Goal: Transaction & Acquisition: Purchase product/service

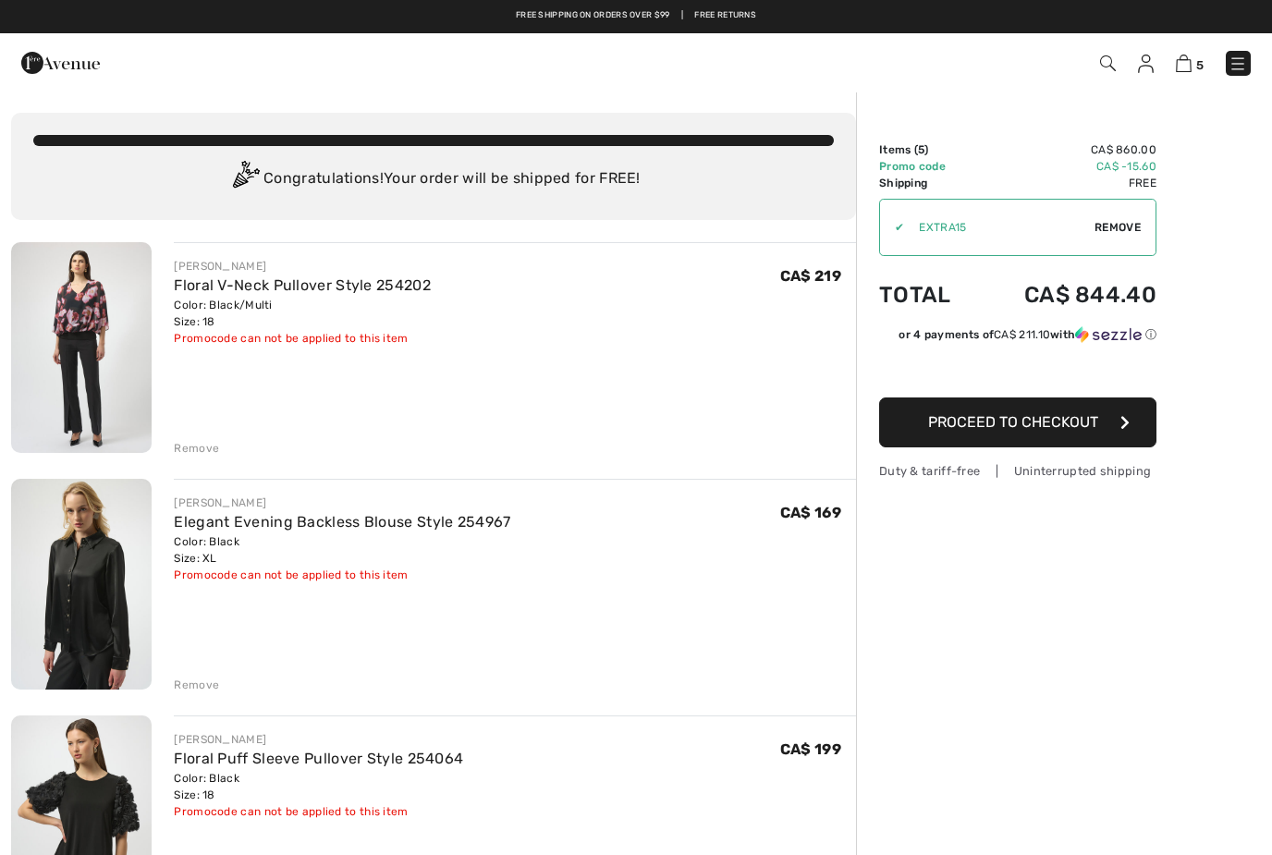
click at [1064, 428] on span "Proceed to Checkout" at bounding box center [1013, 422] width 170 height 18
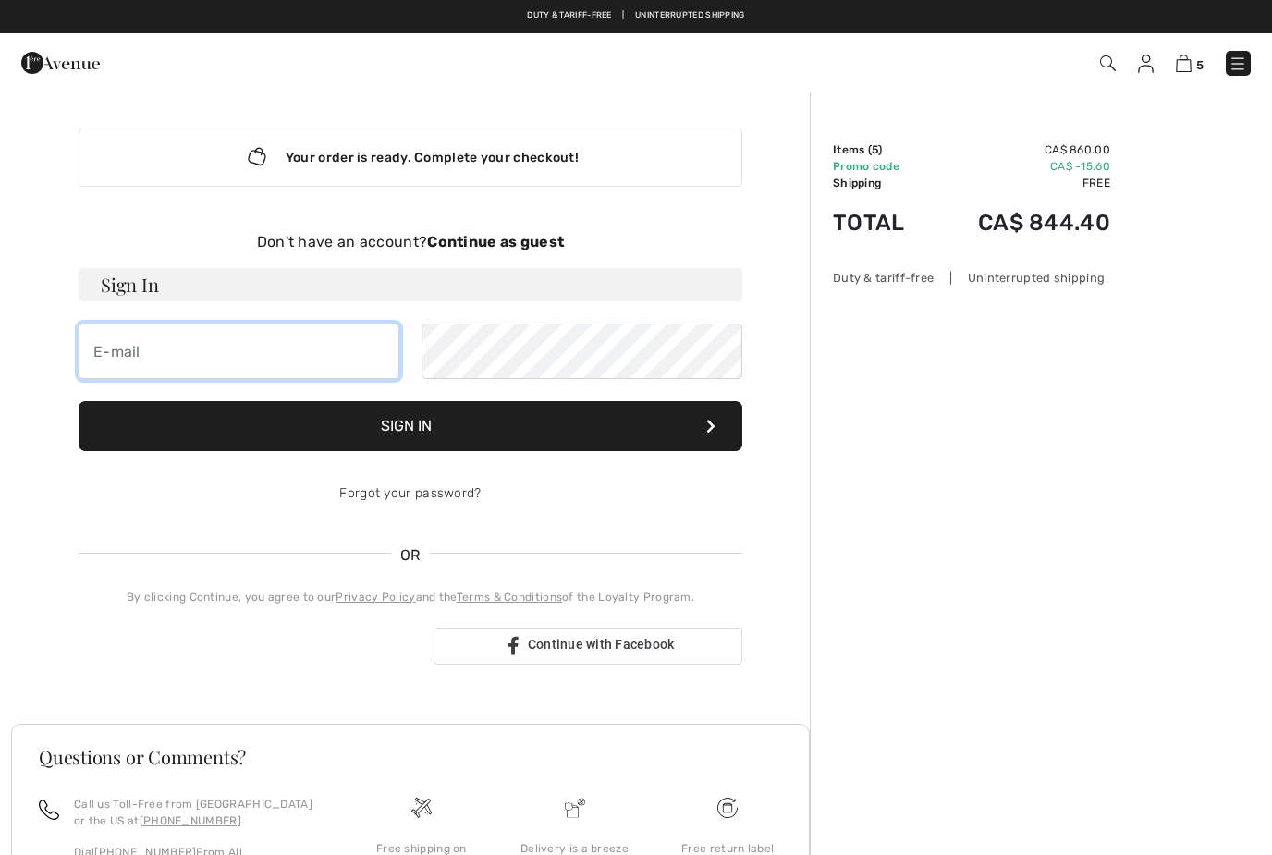
click at [181, 364] on input "email" at bounding box center [239, 351] width 321 height 55
type input "[EMAIL_ADDRESS][DOMAIN_NAME]"
click at [441, 445] on button "Sign In" at bounding box center [411, 426] width 664 height 50
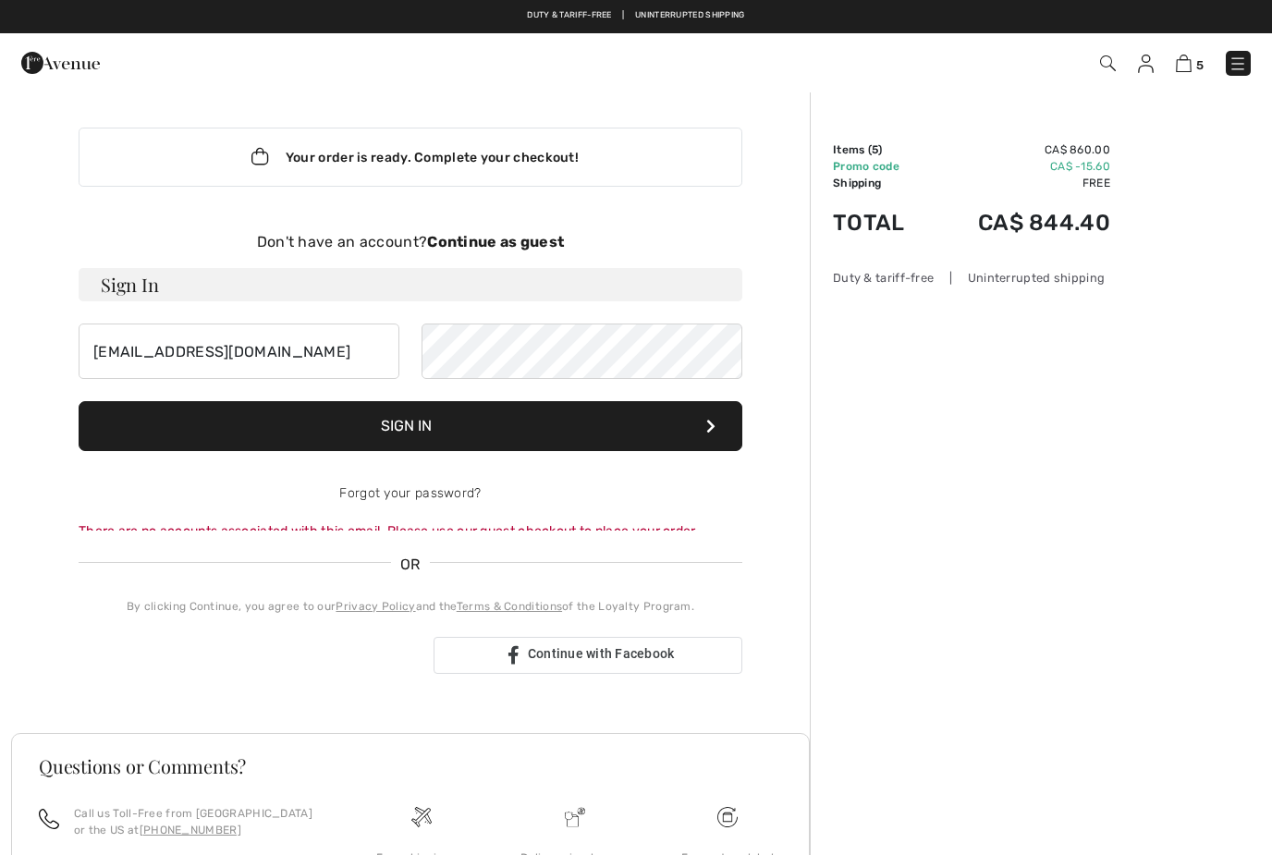
click at [423, 422] on button "Sign In" at bounding box center [411, 426] width 664 height 50
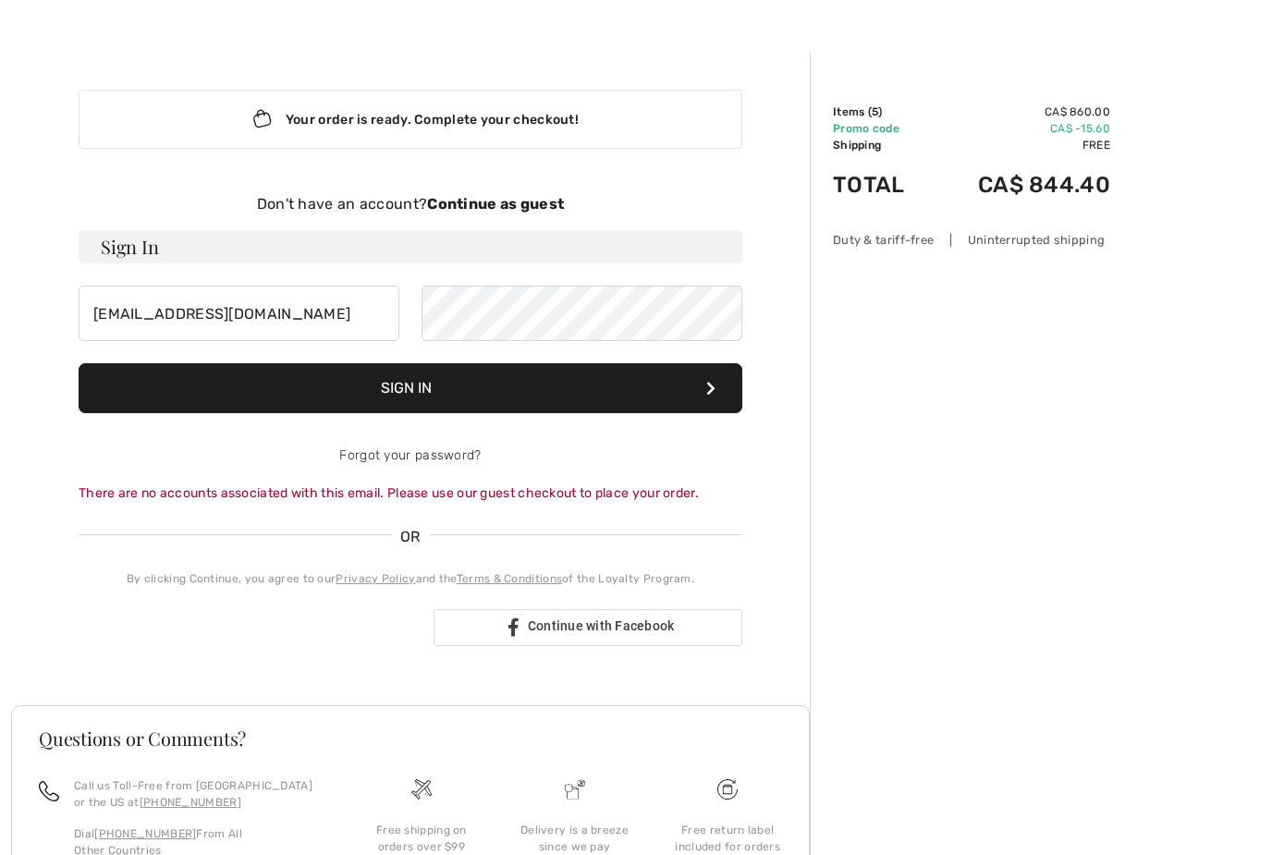
scroll to position [46, 0]
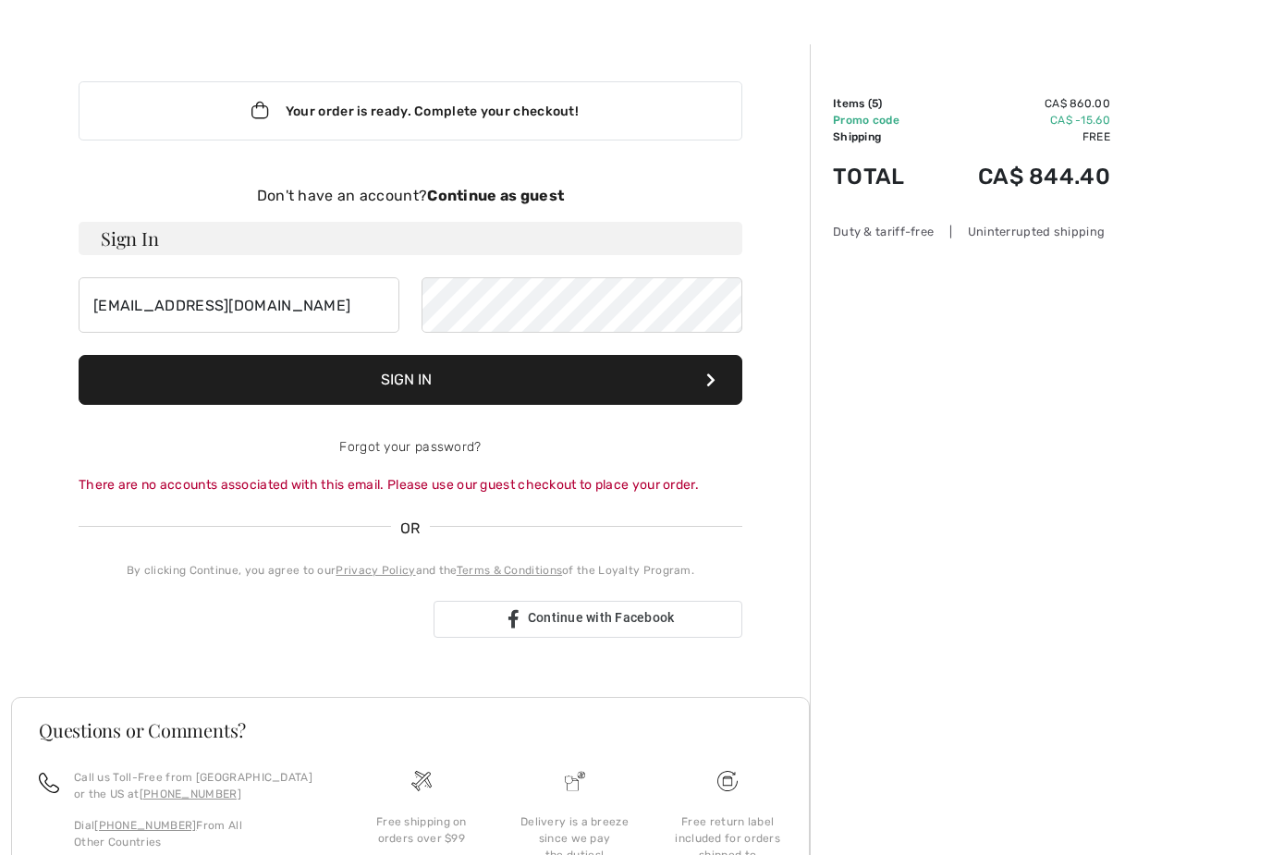
click at [272, 629] on div "Sign in with Google. Opens in new tab" at bounding box center [249, 619] width 340 height 41
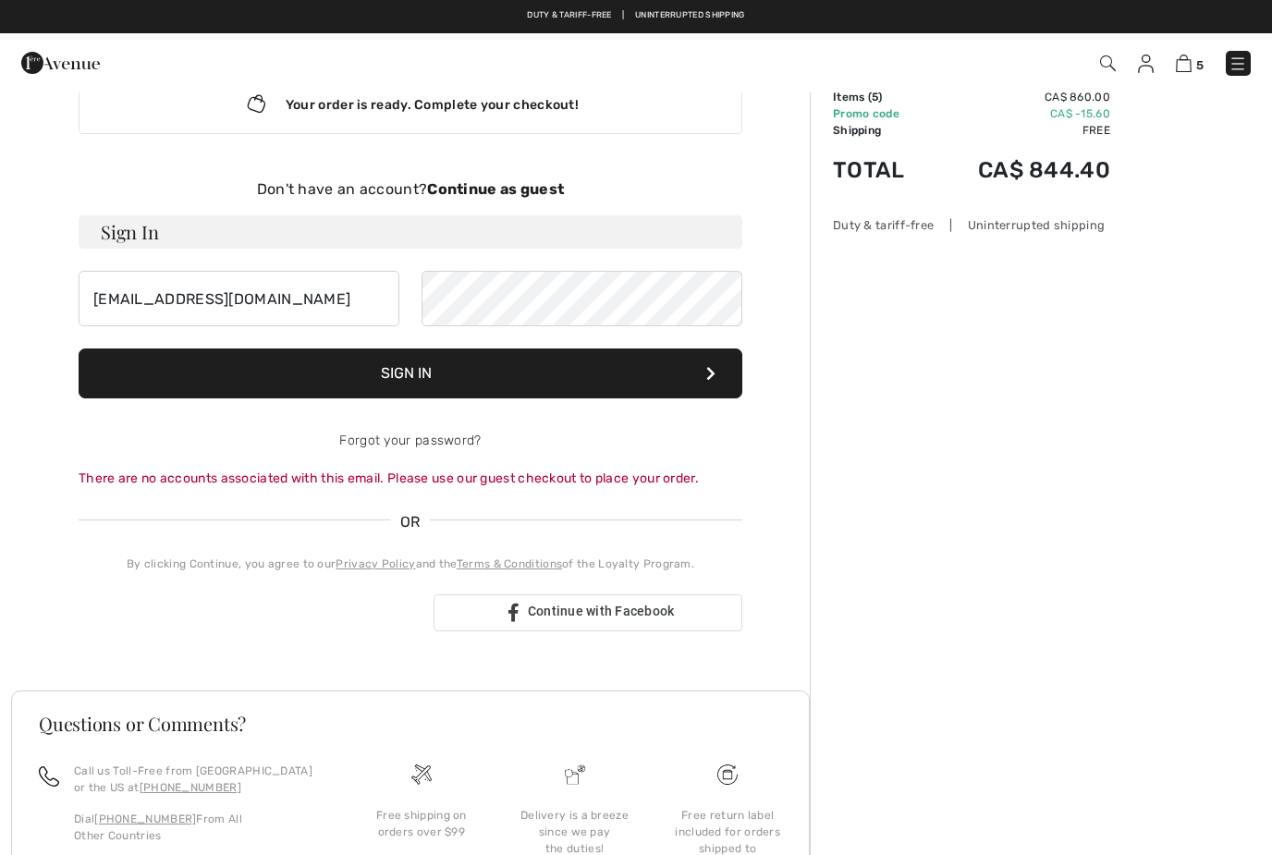
scroll to position [0, 0]
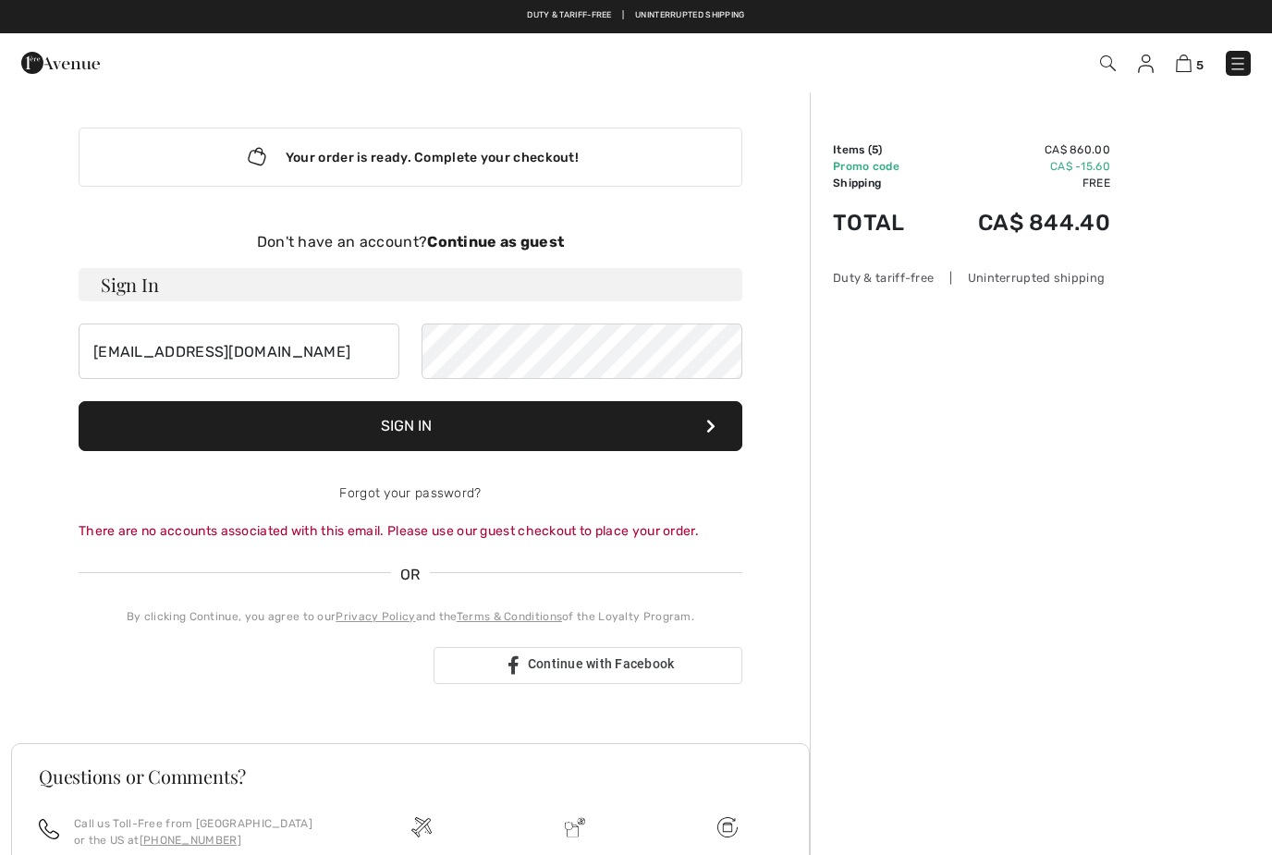
click at [522, 231] on div "Don't have an account? Continue as guest" at bounding box center [411, 242] width 664 height 22
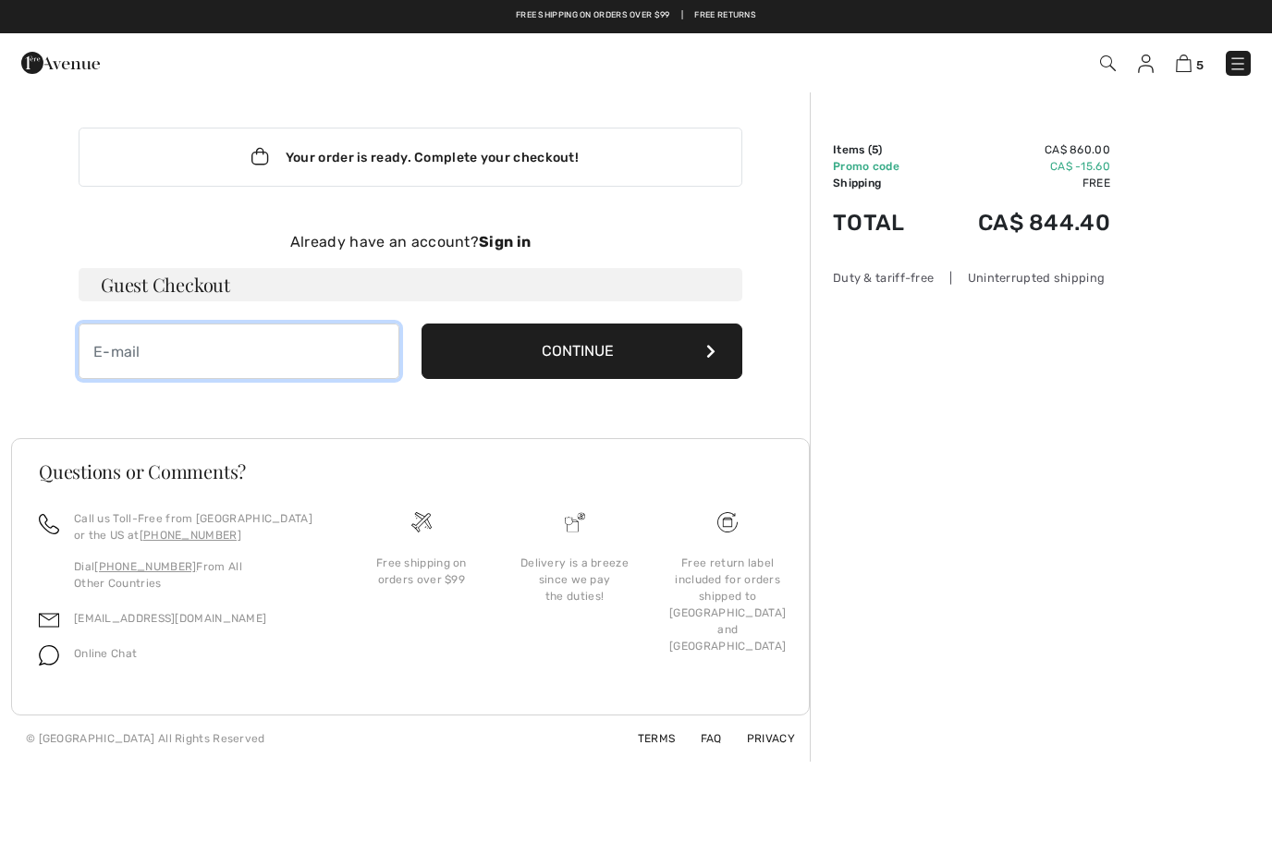
click at [163, 347] on input "email" at bounding box center [239, 351] width 321 height 55
type input "[EMAIL_ADDRESS][DOMAIN_NAME]"
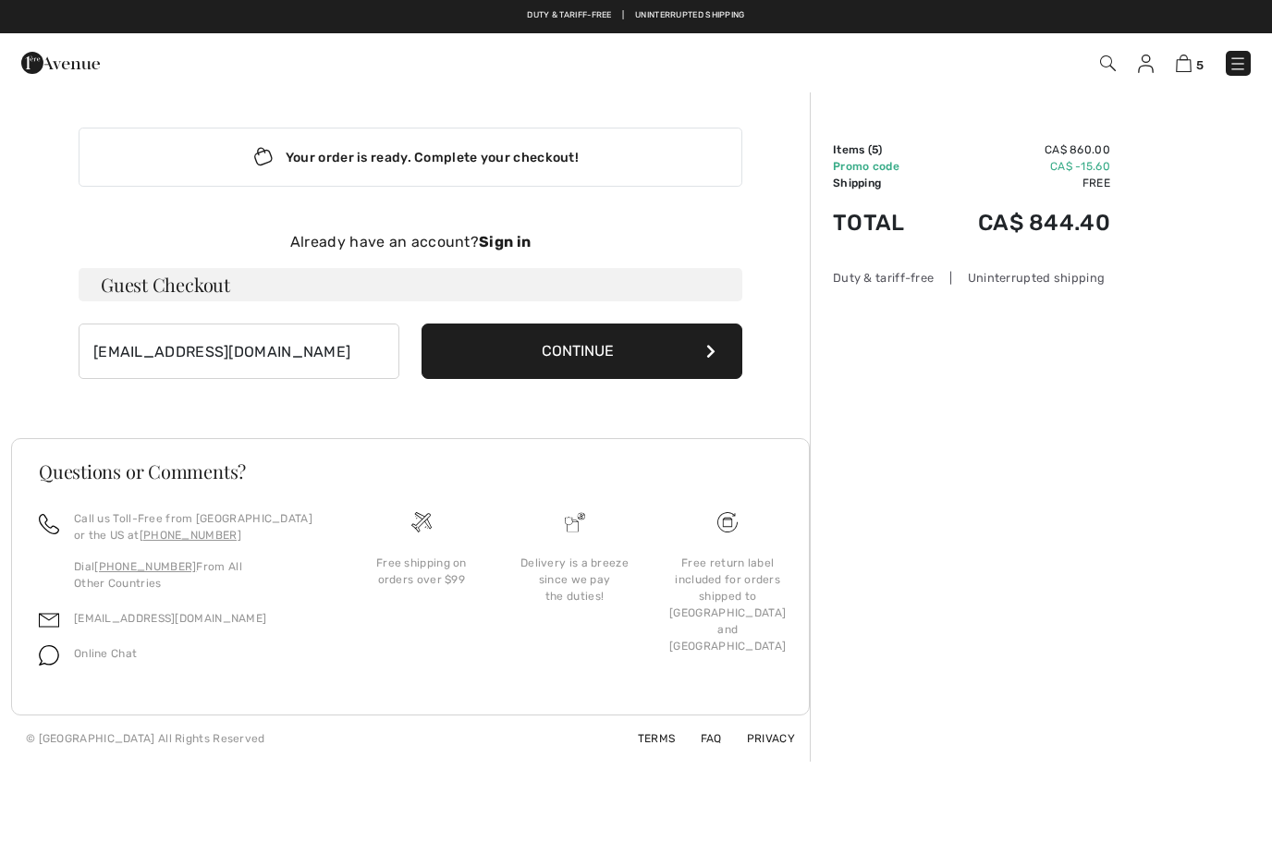
click at [580, 359] on button "Continue" at bounding box center [582, 351] width 321 height 55
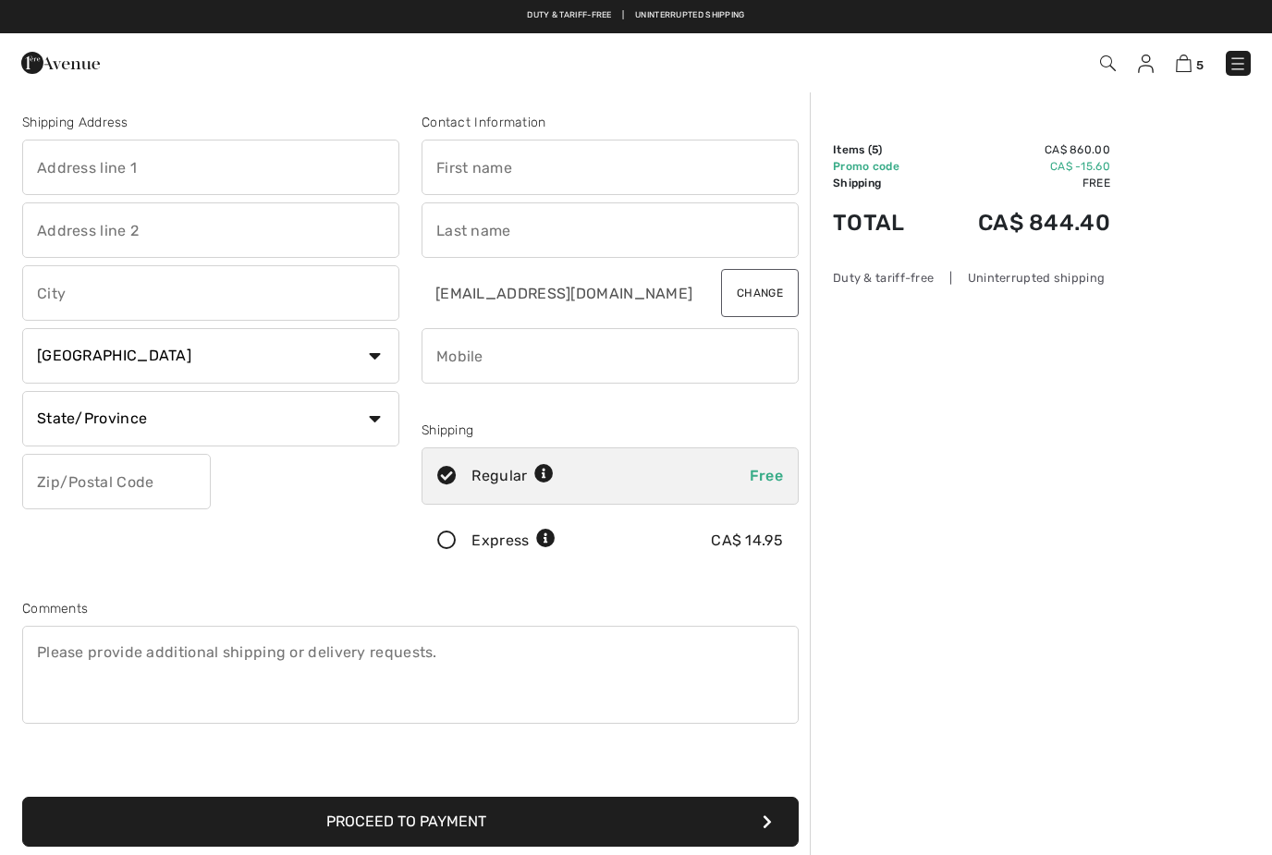
click at [102, 178] on input "text" at bounding box center [210, 167] width 377 height 55
type input "91 Paula crt"
click at [124, 305] on input "text" at bounding box center [210, 292] width 377 height 55
type input "kleingburg"
click at [258, 419] on select "State/Province Alberta British Columbia Manitoba New Brunswick Newfoundland and…" at bounding box center [210, 418] width 377 height 55
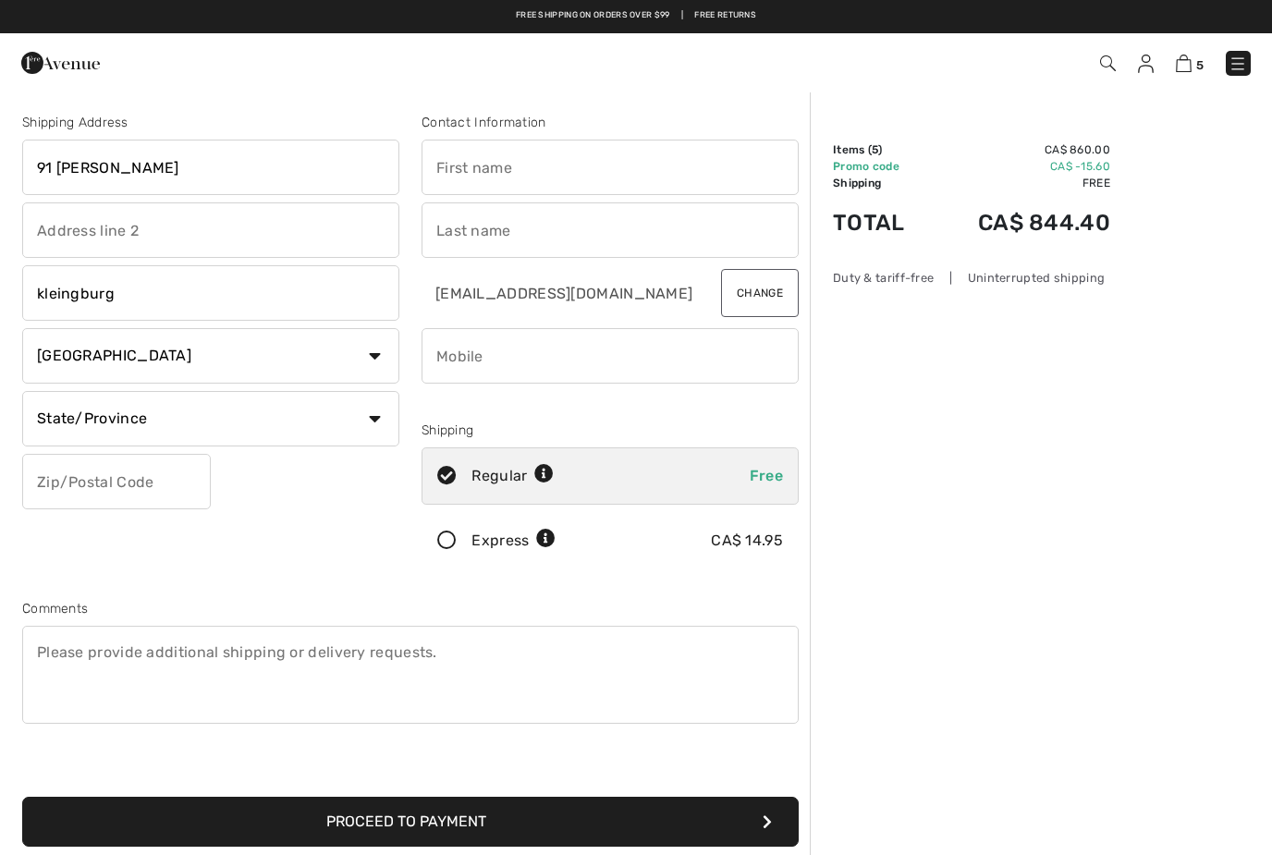
click at [120, 506] on input "text" at bounding box center [116, 481] width 189 height 55
type input "L0J1C0"
click at [507, 181] on input "text" at bounding box center [610, 167] width 377 height 55
type input "kristin"
click at [497, 237] on input "text" at bounding box center [610, 229] width 377 height 55
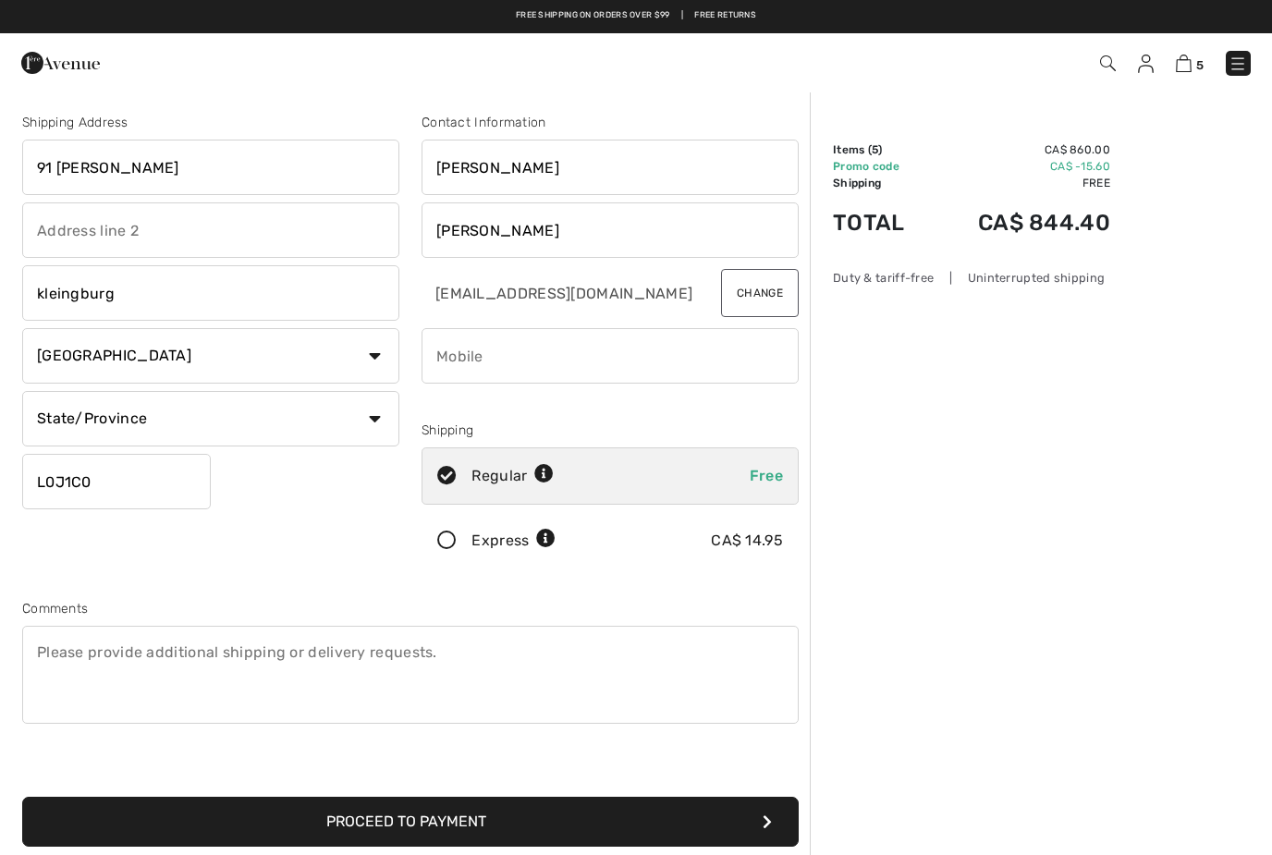
type input "kennedy"
click at [479, 366] on input "phone" at bounding box center [610, 355] width 377 height 55
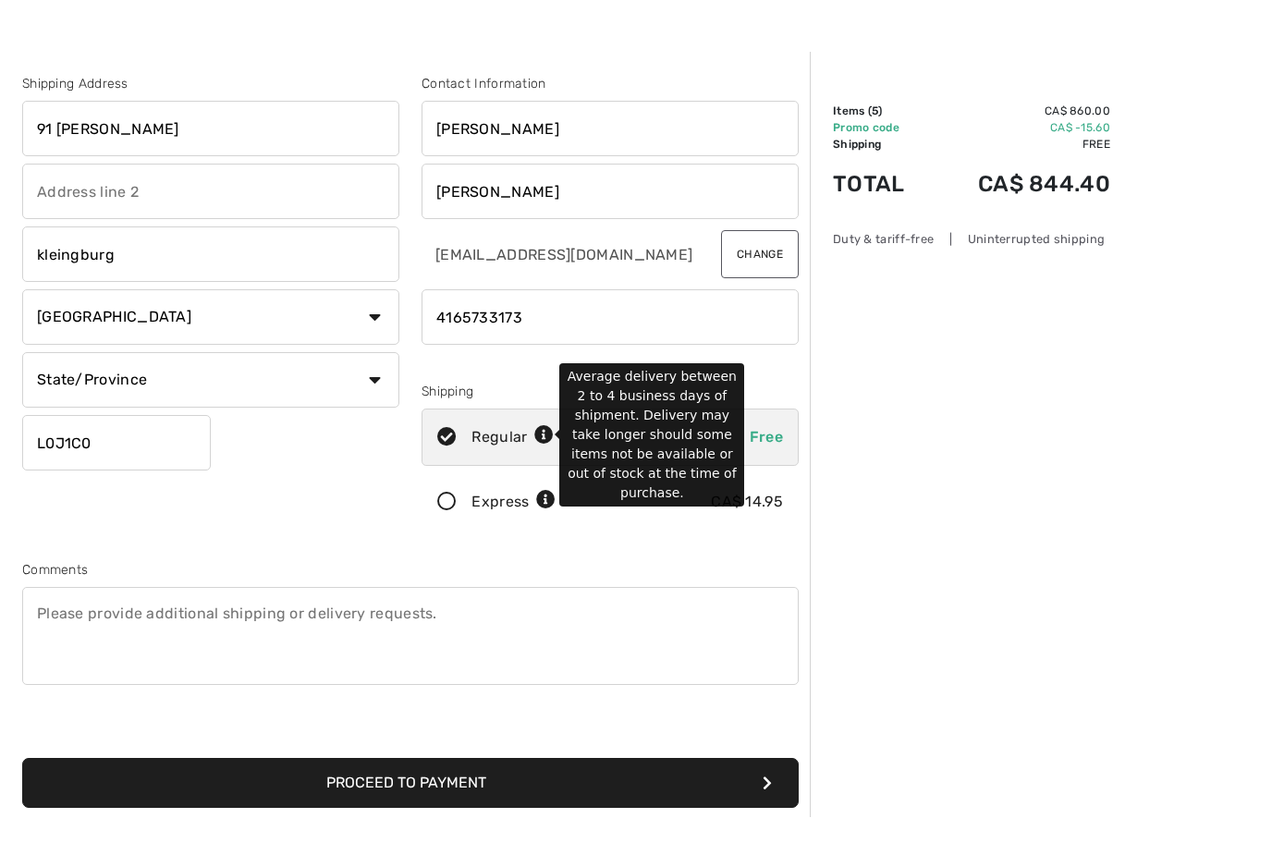
type input "4165733173"
click at [545, 465] on icon at bounding box center [543, 474] width 19 height 19
radio input "true"
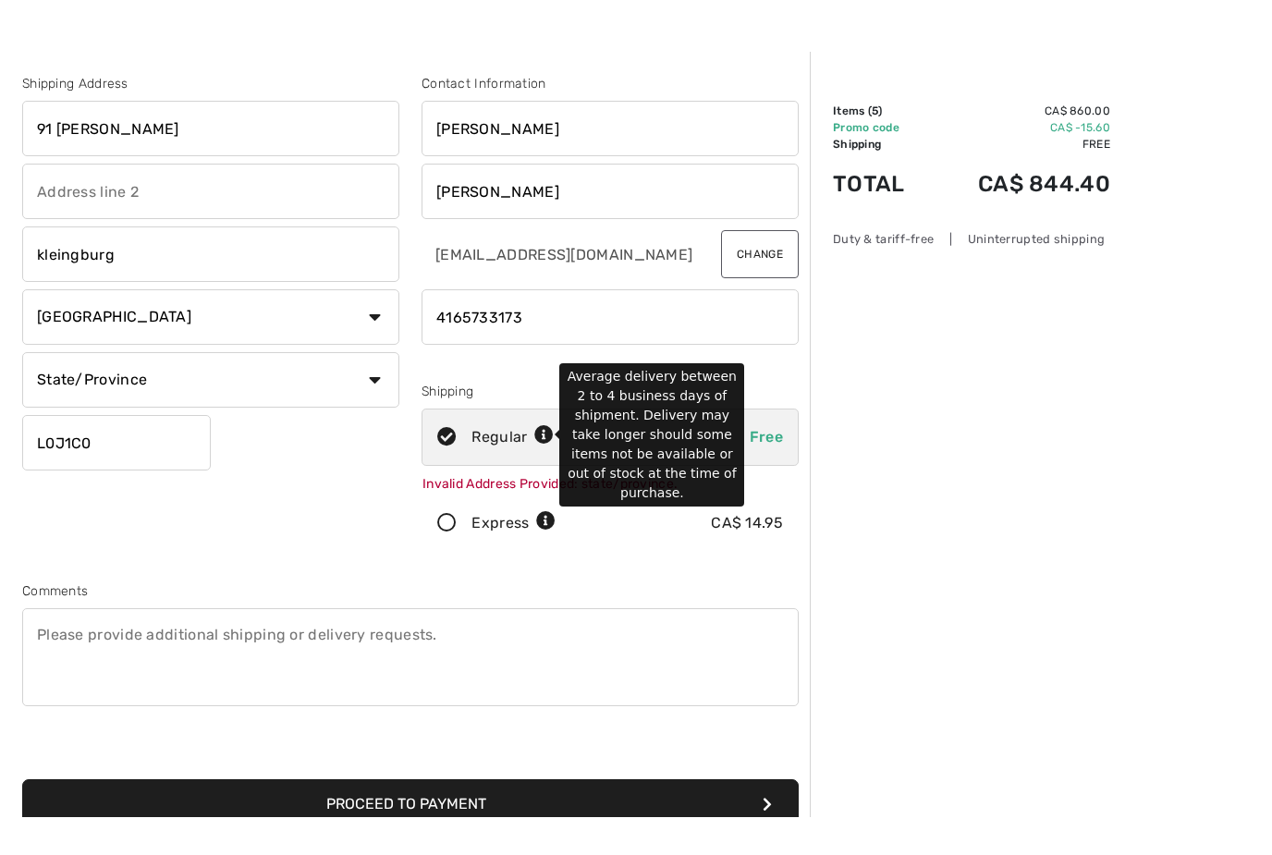
scroll to position [39, 0]
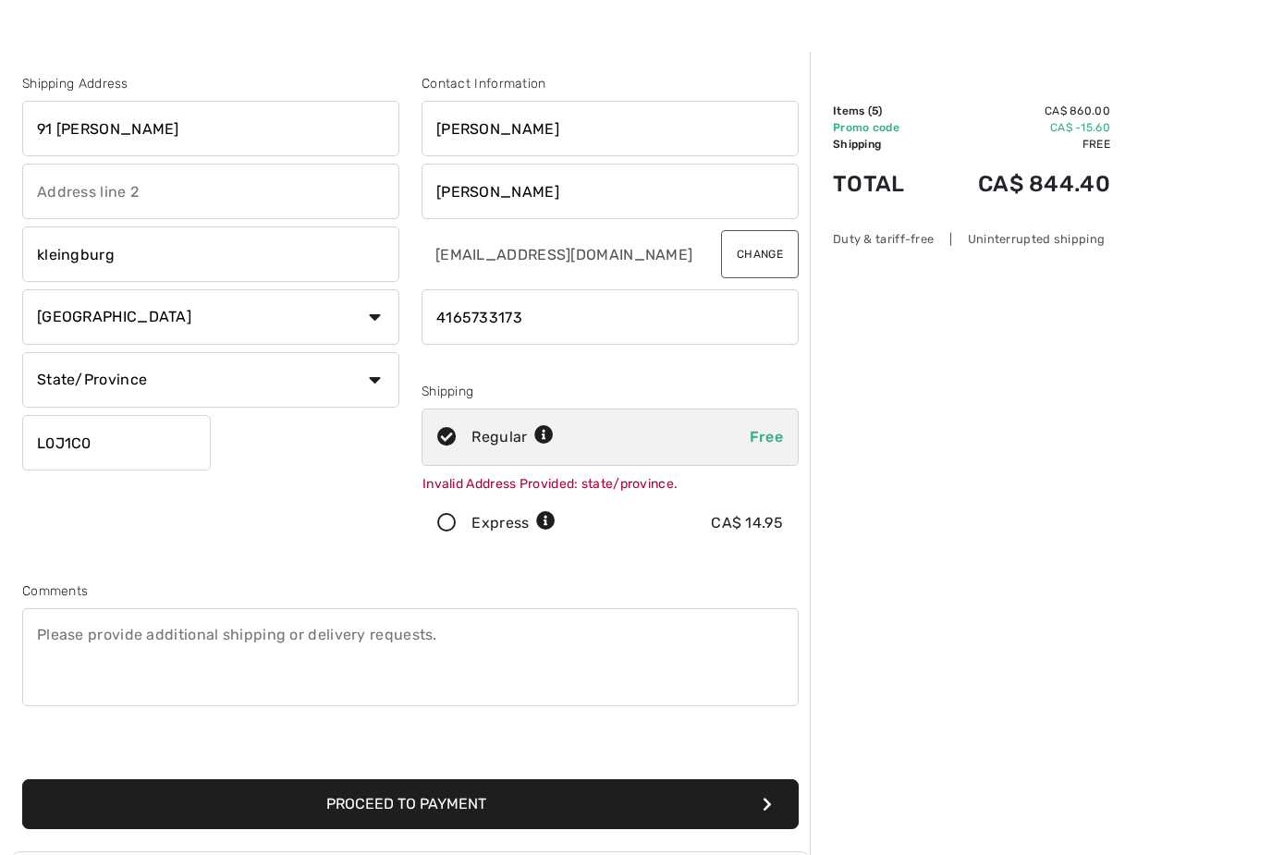
click at [492, 808] on button "Proceed to Payment" at bounding box center [410, 804] width 777 height 50
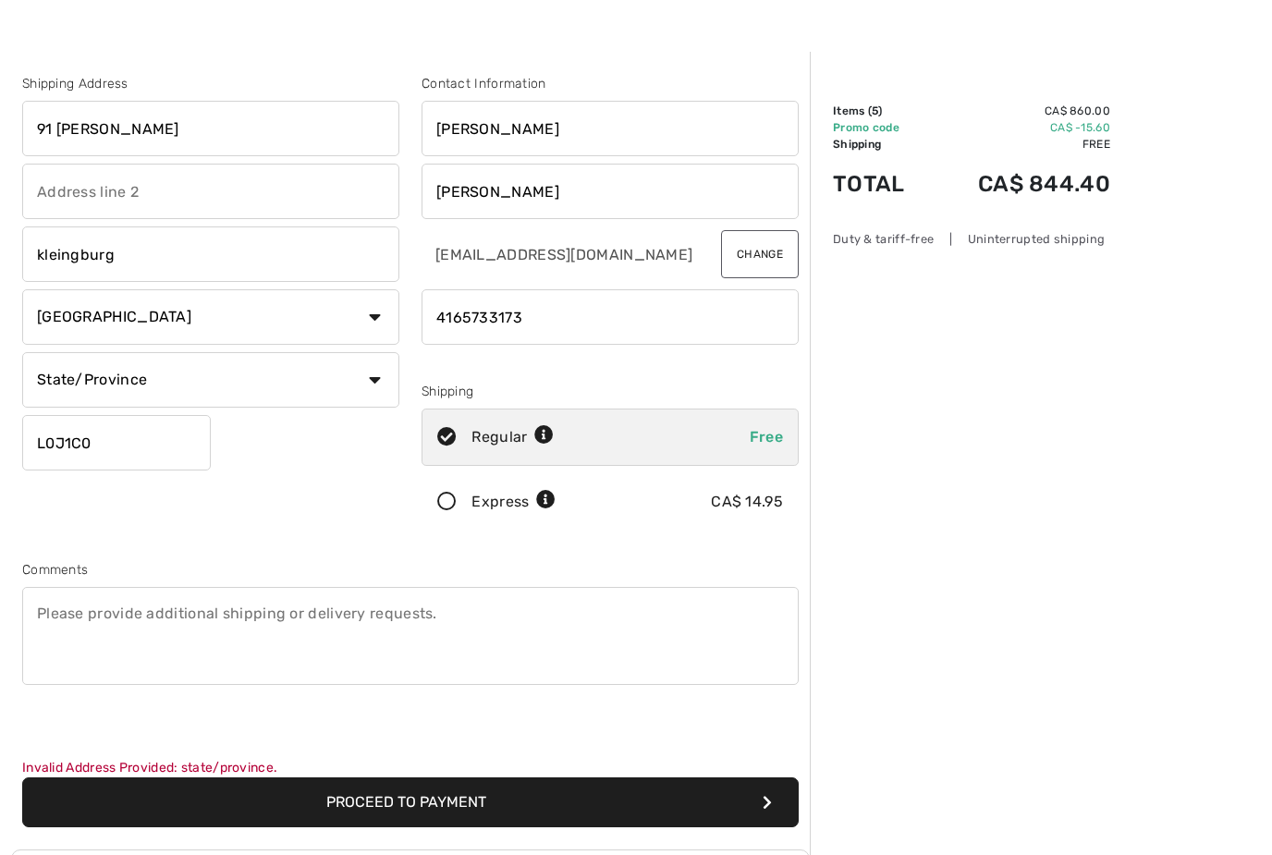
click at [258, 397] on select "State/Province Alberta British Columbia Manitoba New Brunswick Newfoundland and…" at bounding box center [210, 379] width 377 height 55
select select "ON"
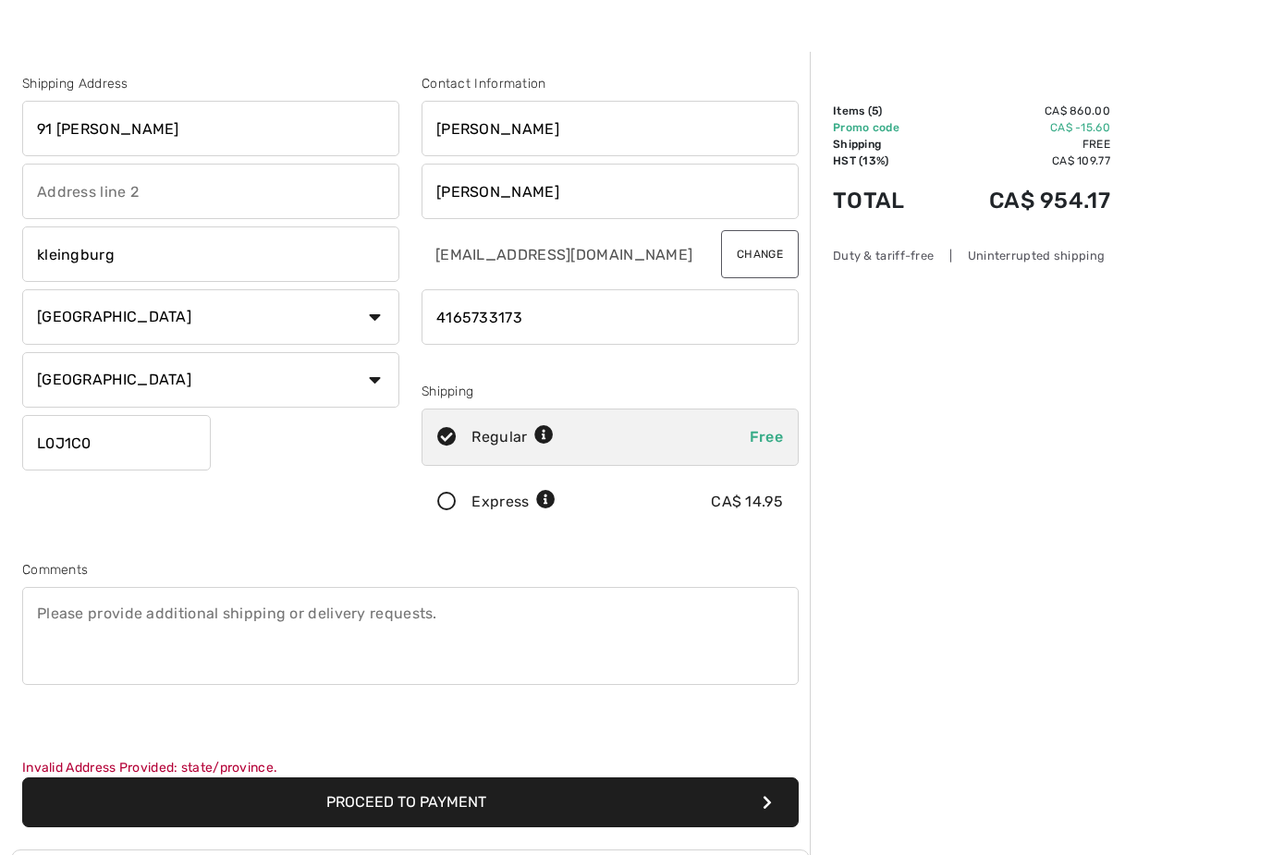
click at [411, 809] on button "Proceed to Payment" at bounding box center [410, 803] width 777 height 50
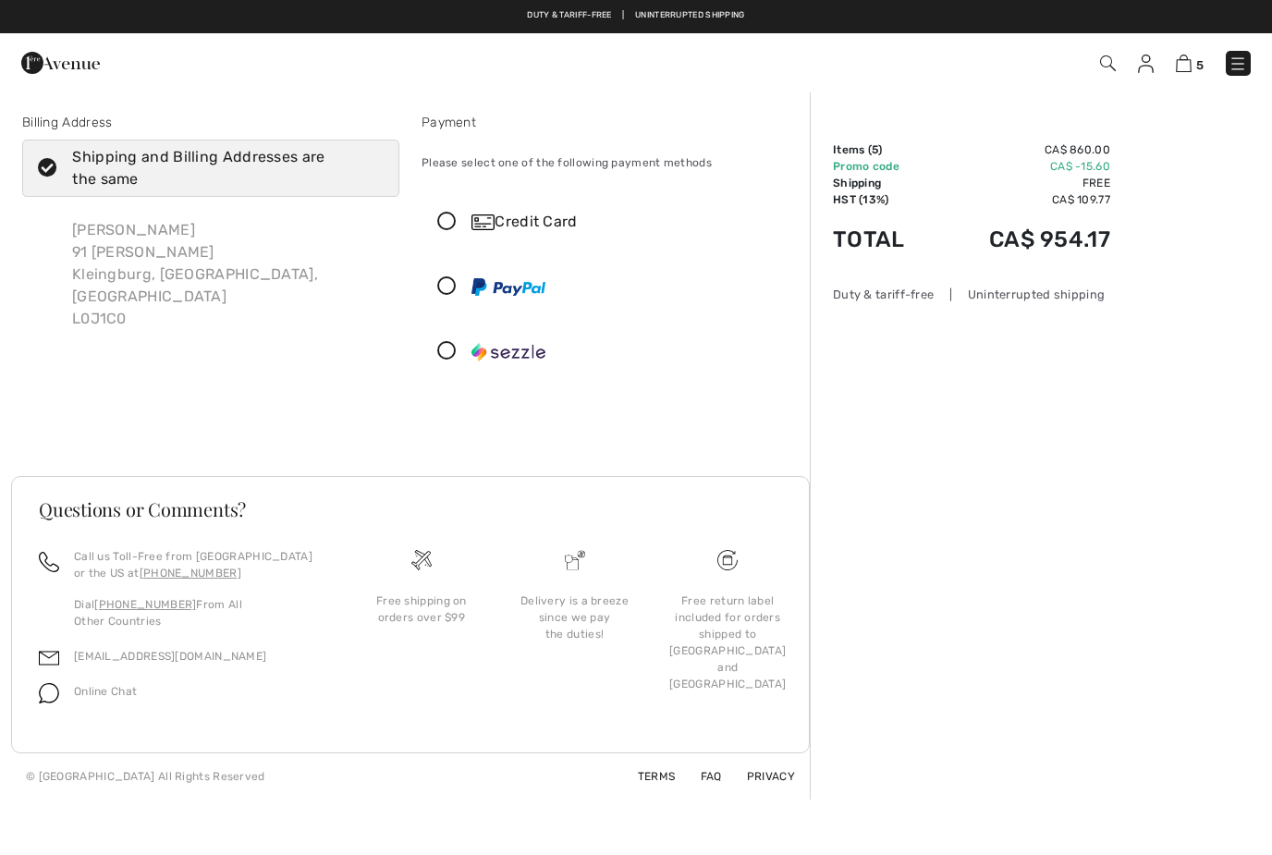
click at [449, 221] on icon at bounding box center [447, 222] width 49 height 19
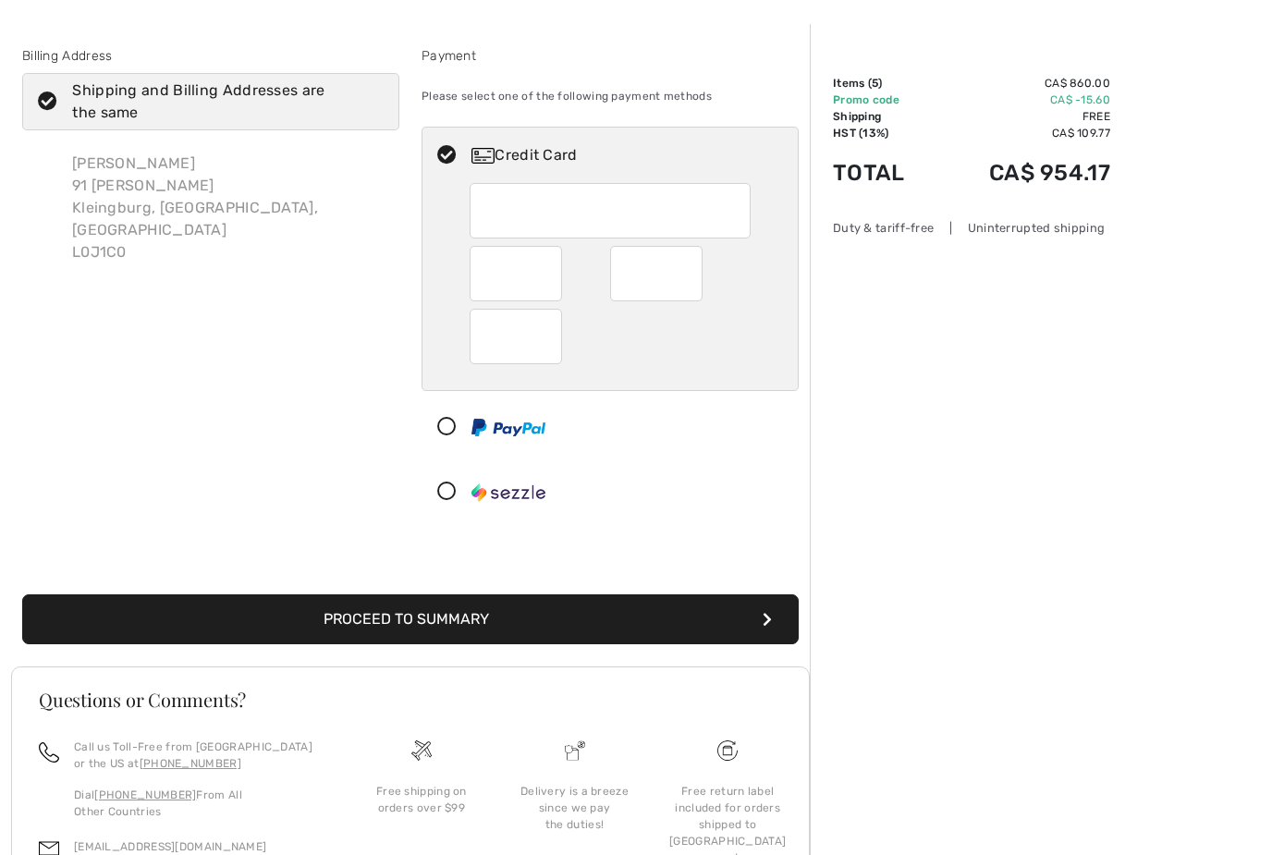
scroll to position [67, 0]
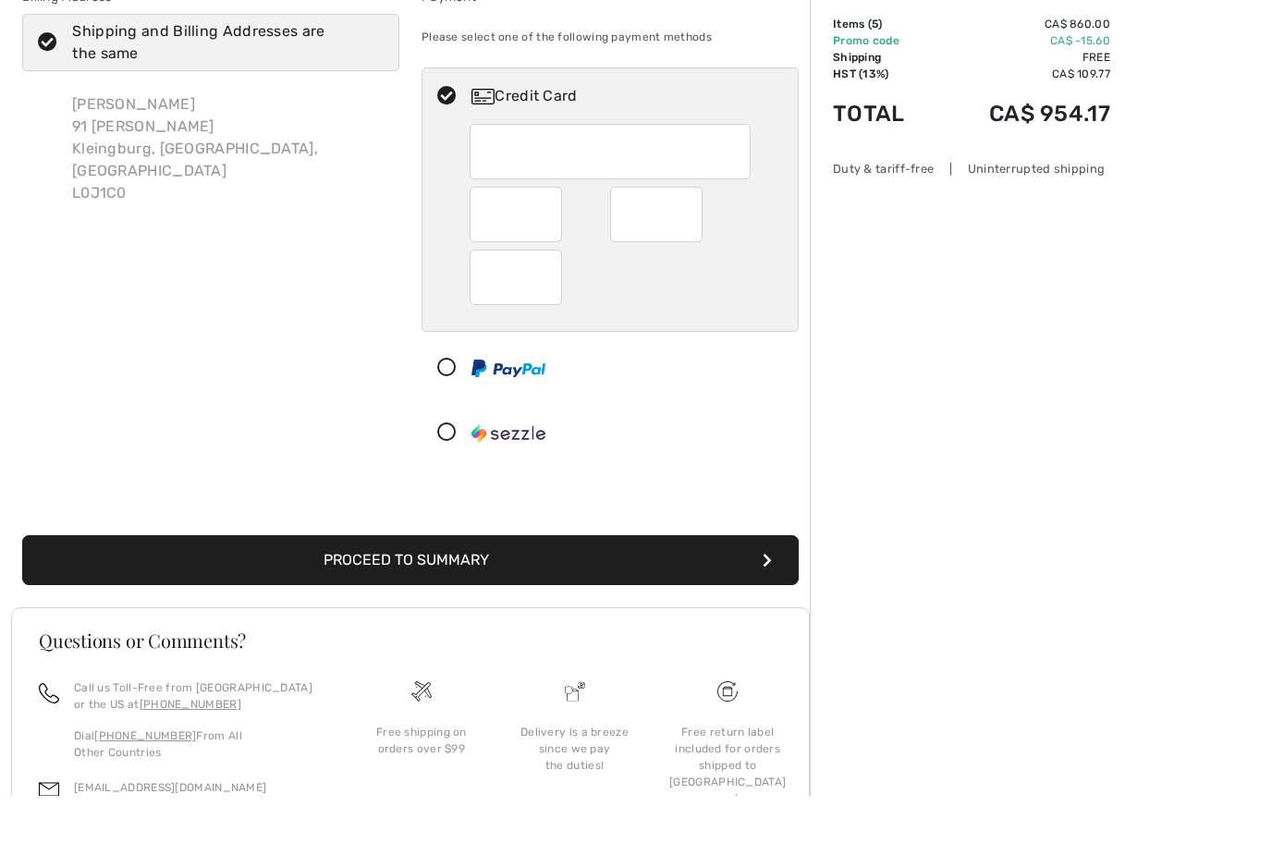
click at [477, 595] on button "Proceed to Summary" at bounding box center [410, 620] width 777 height 50
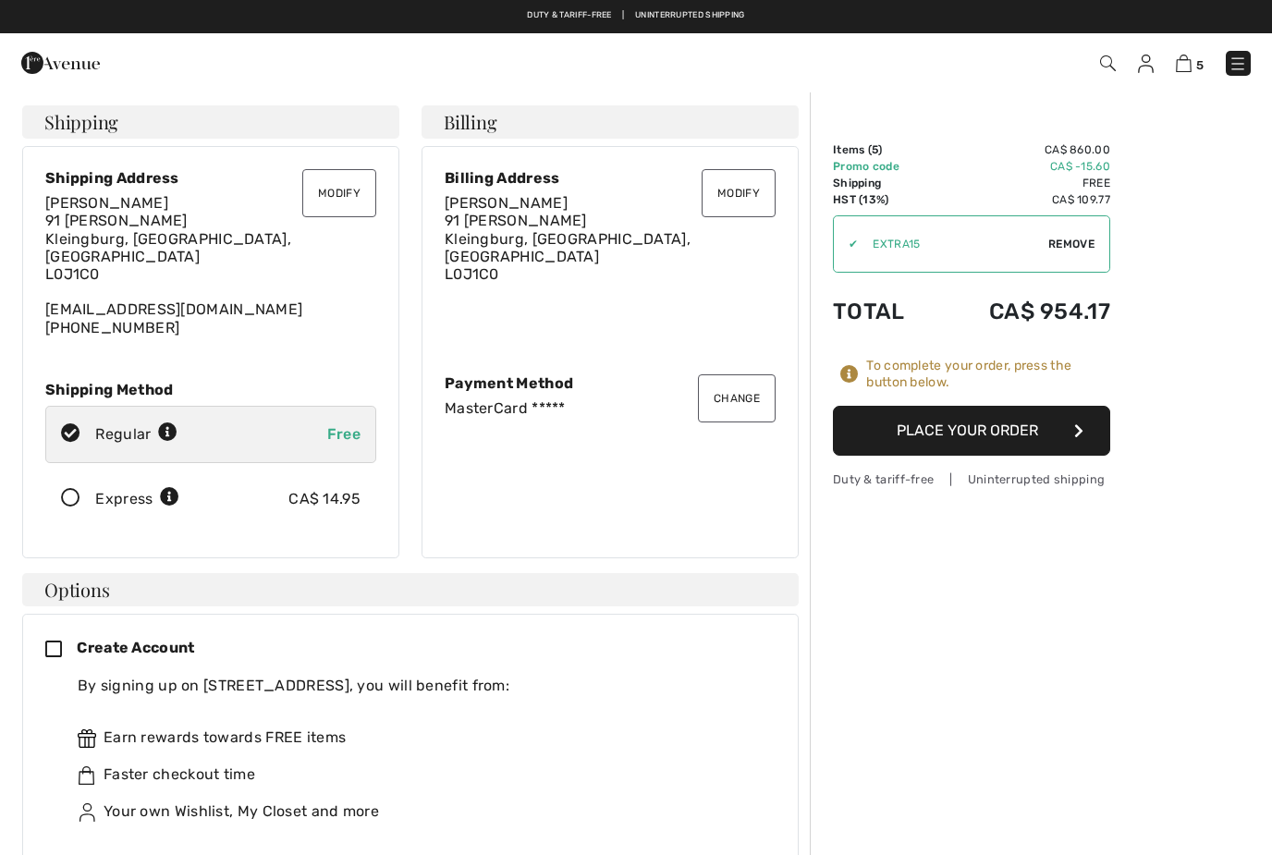
click at [754, 202] on button "Modify" at bounding box center [739, 193] width 74 height 48
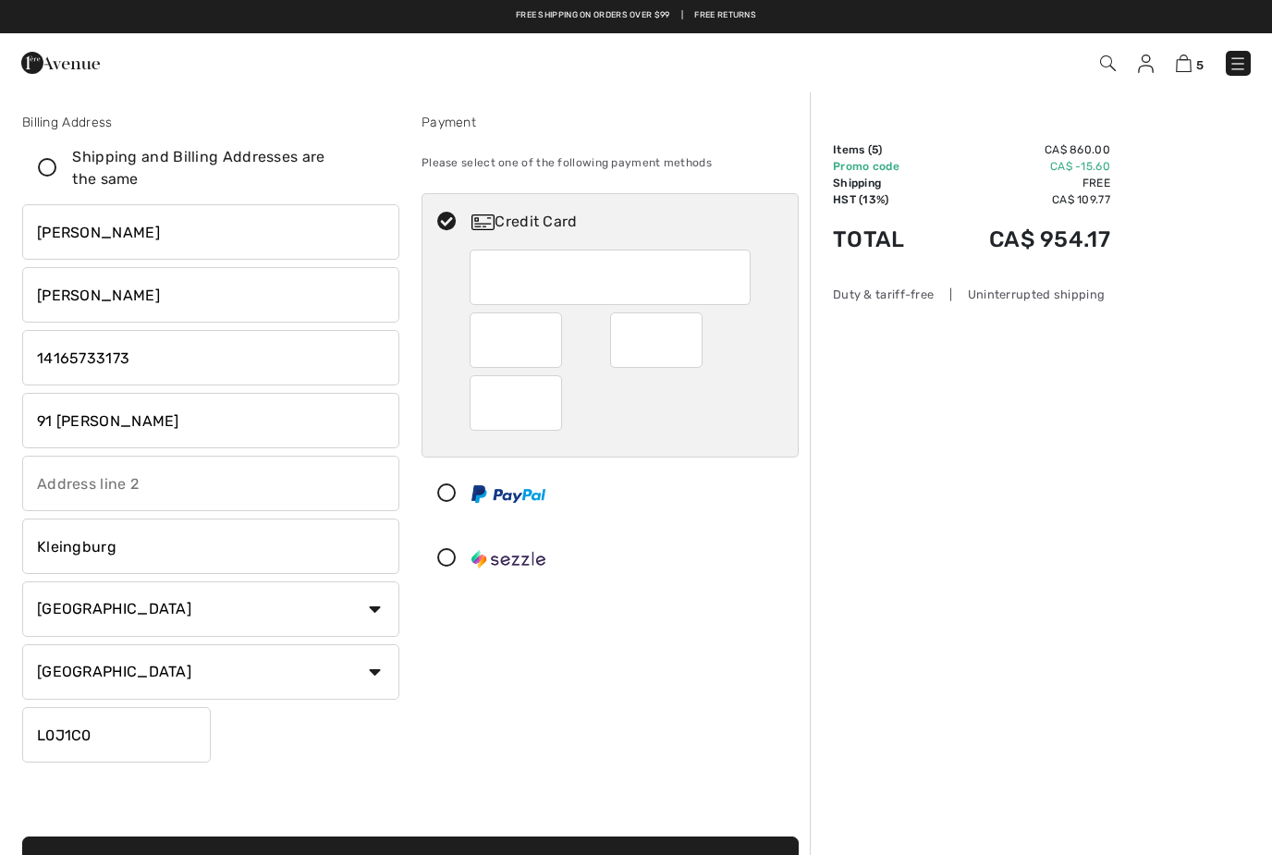
click at [171, 427] on input "91 [PERSON_NAME]" at bounding box center [210, 420] width 377 height 55
type input "9"
type input "[STREET_ADDRESS]"
click at [144, 555] on input "Kleingburg" at bounding box center [210, 546] width 377 height 55
type input "K"
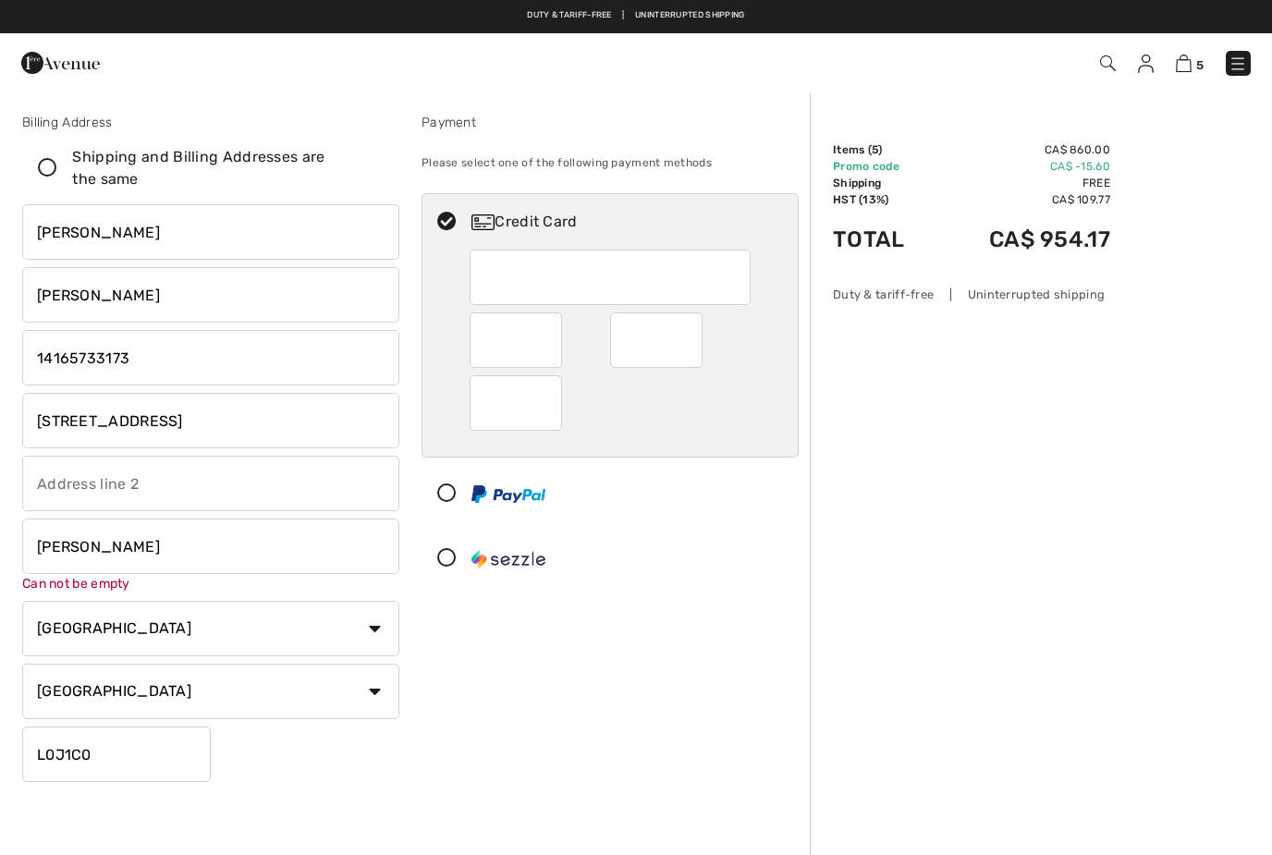
type input "Vaughan"
click at [146, 748] on input "L0J1C0" at bounding box center [116, 754] width 189 height 55
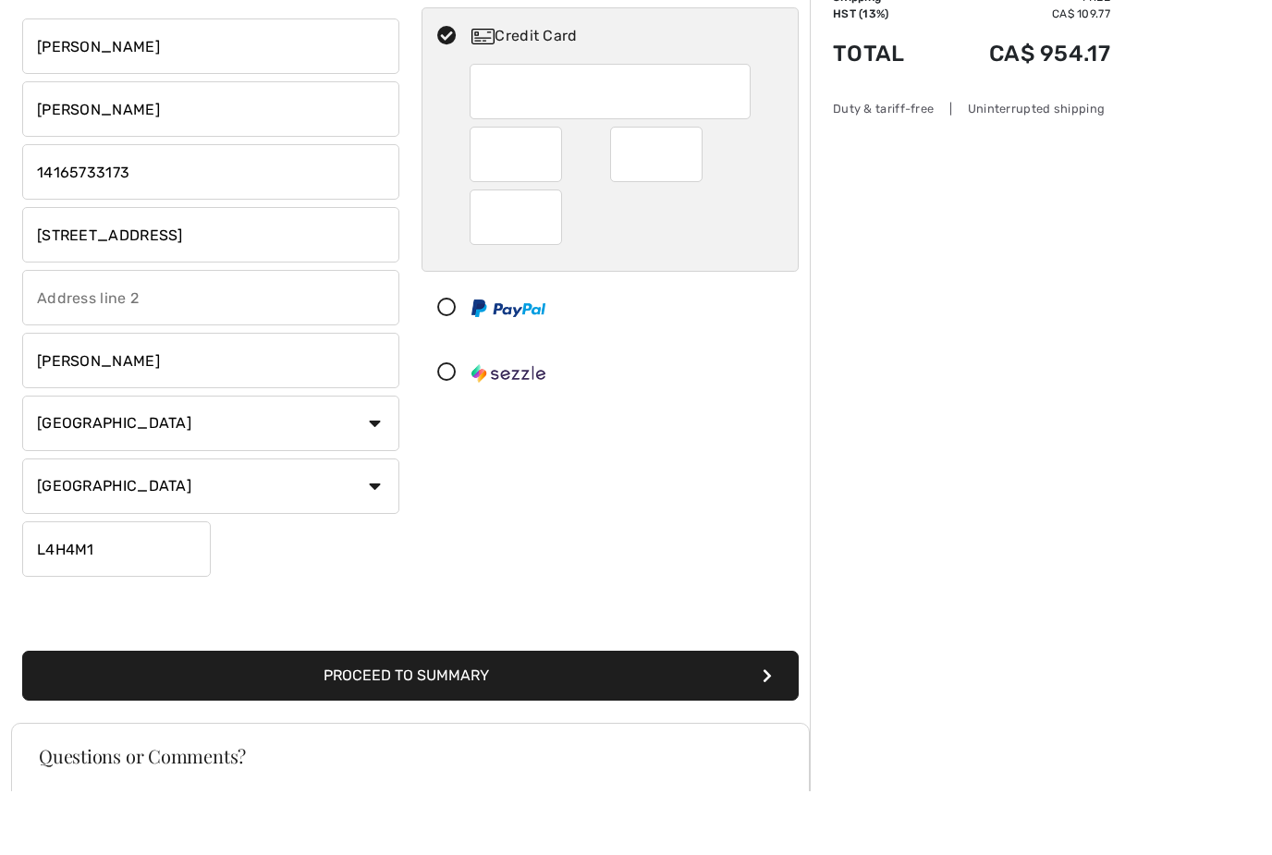
scroll to position [136, 0]
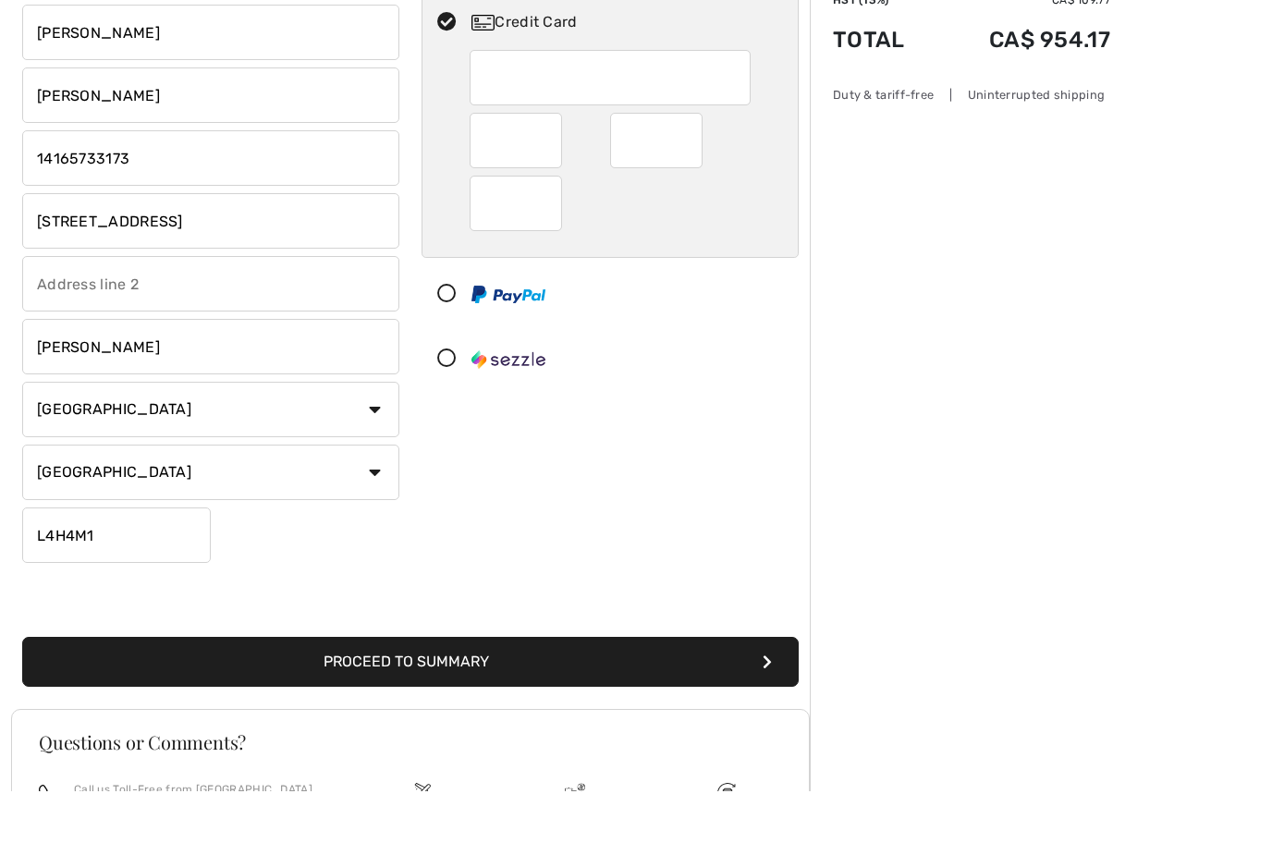
type input "L4H4M1"
click at [487, 701] on button "Proceed to Summary" at bounding box center [410, 726] width 777 height 50
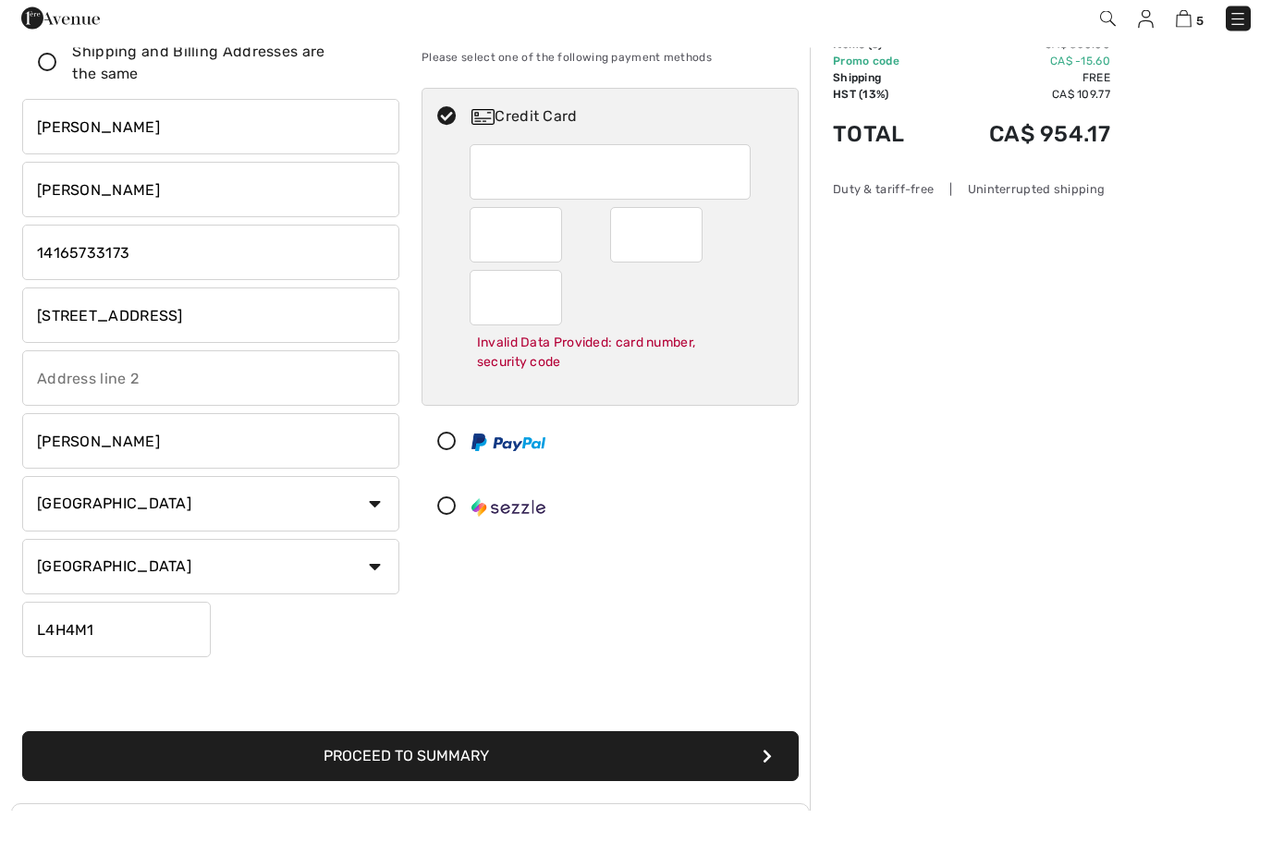
scroll to position [60, 0]
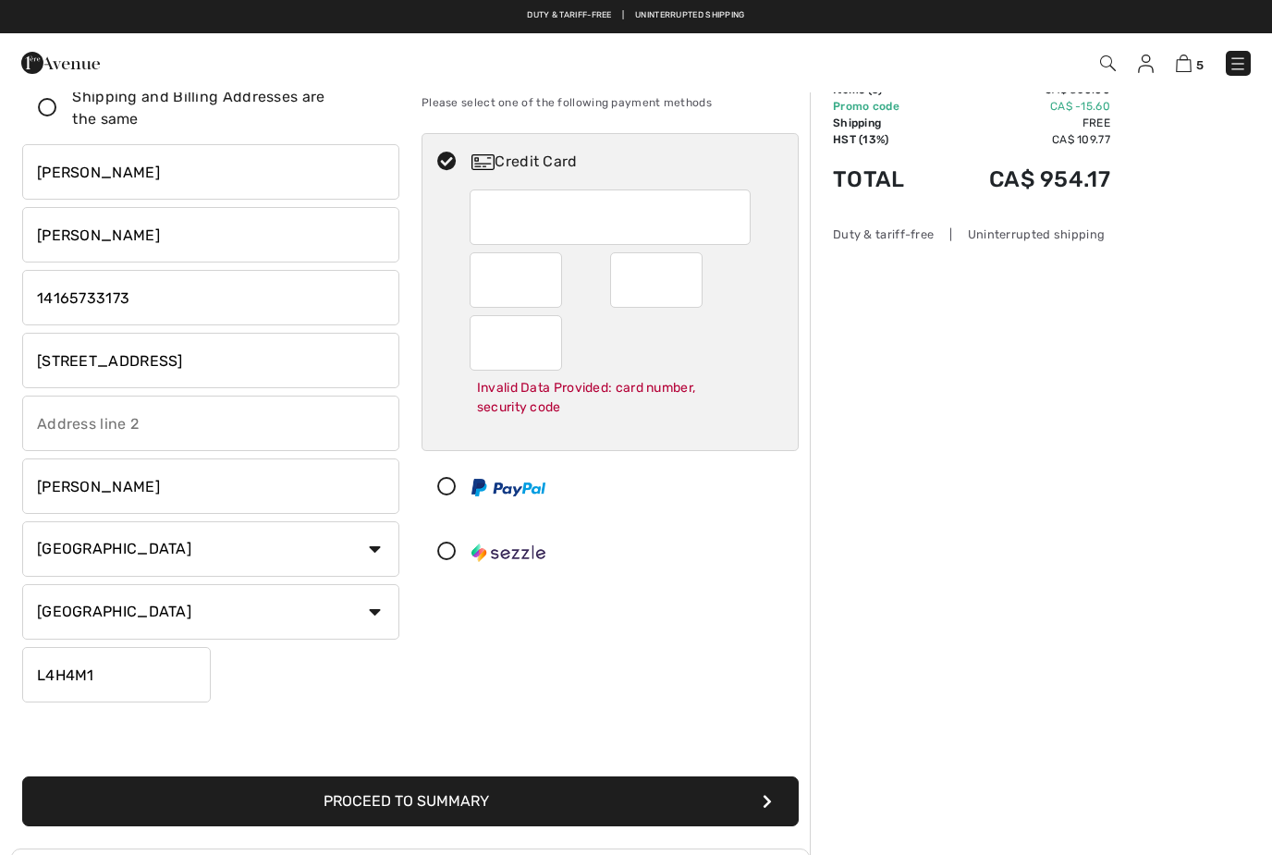
click at [517, 801] on button "Proceed to Summary" at bounding box center [410, 802] width 777 height 50
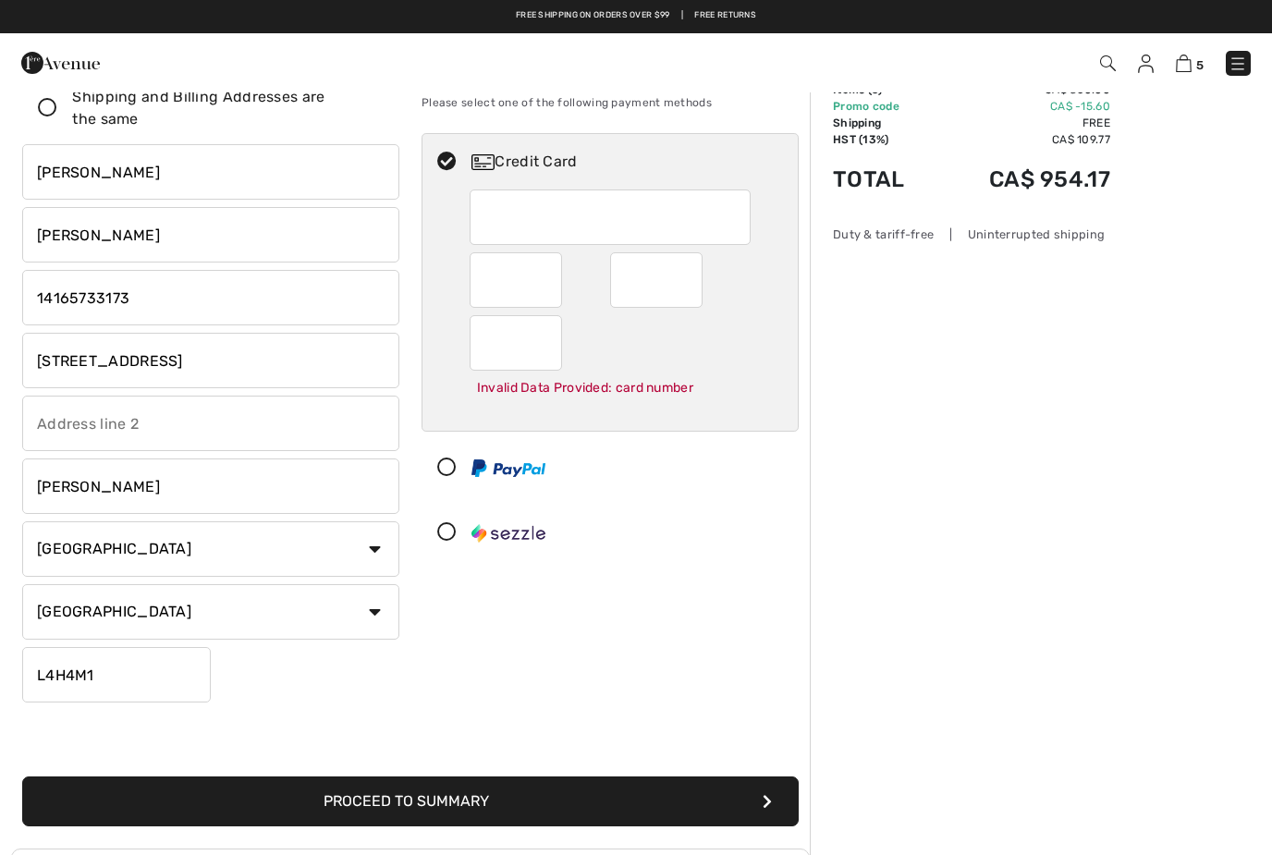
click at [491, 808] on button "Proceed to Summary" at bounding box center [410, 802] width 777 height 50
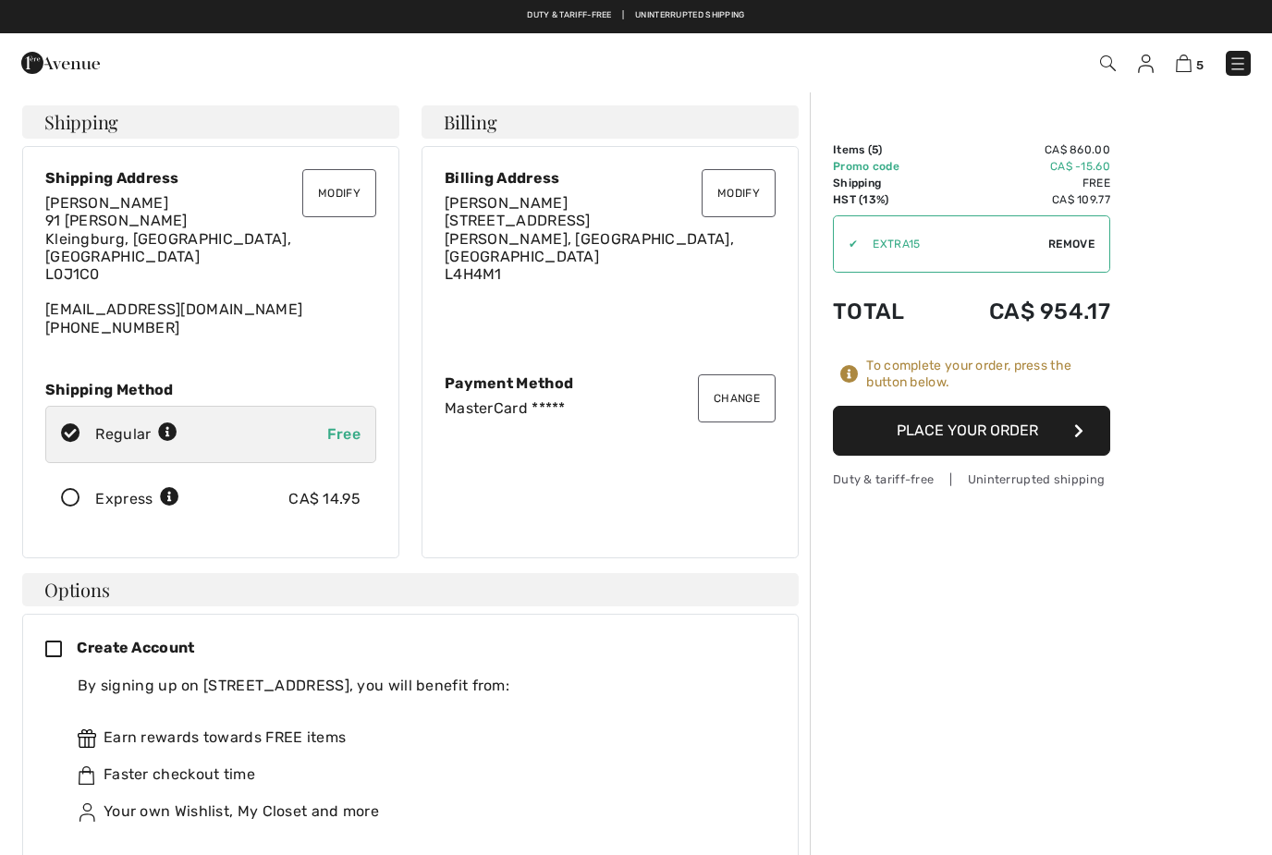
click at [1008, 429] on button "Place Your Order" at bounding box center [971, 431] width 277 height 50
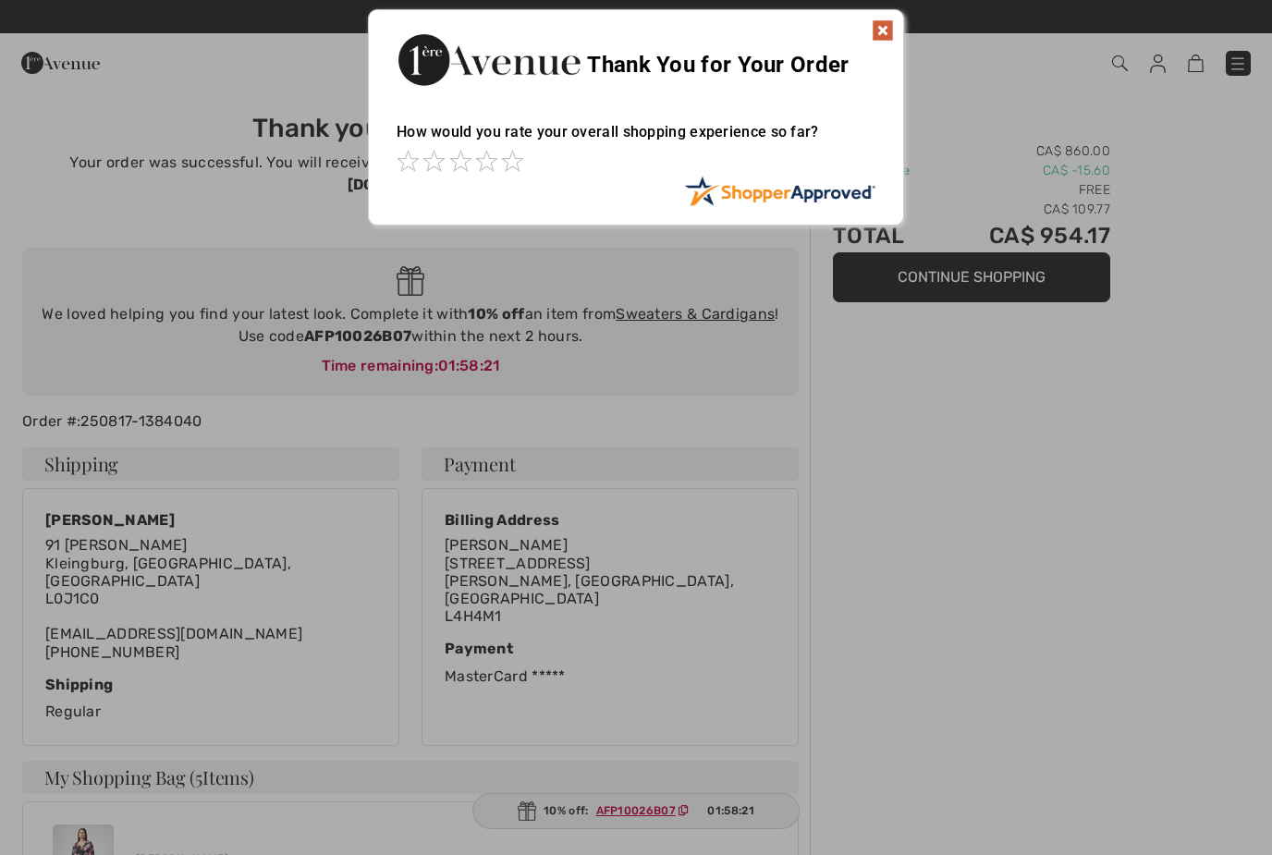
click at [879, 23] on img at bounding box center [883, 30] width 22 height 22
